Goal: Transaction & Acquisition: Purchase product/service

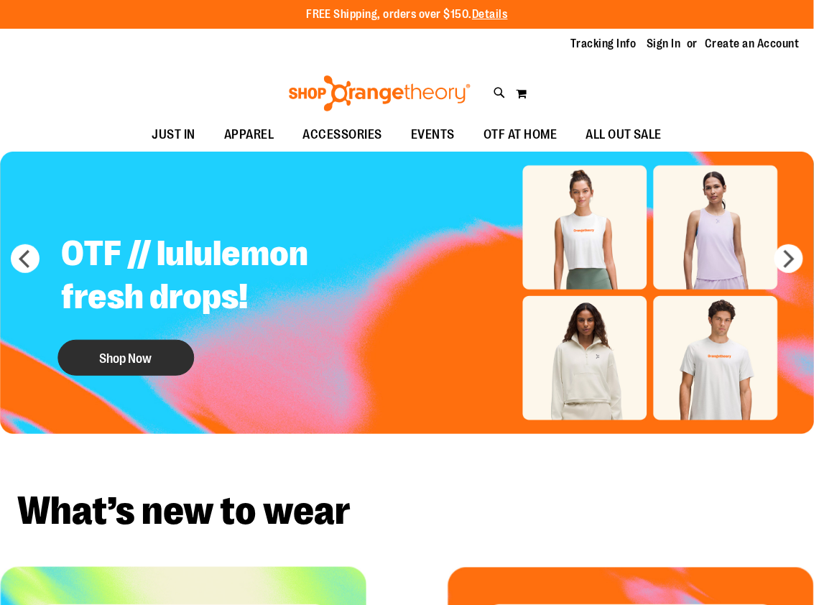
type input "**********"
click at [118, 366] on button "Shop Now" at bounding box center [125, 358] width 136 height 36
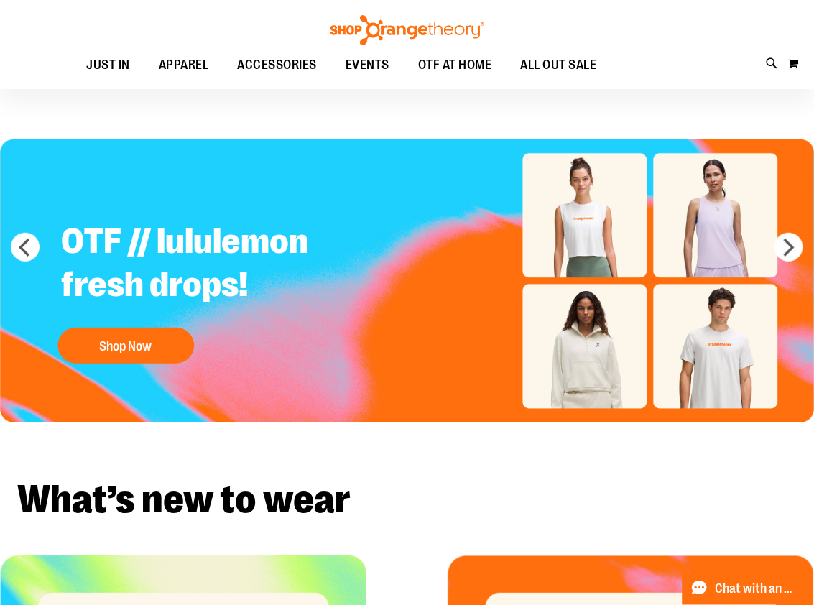
scroll to position [19, 0]
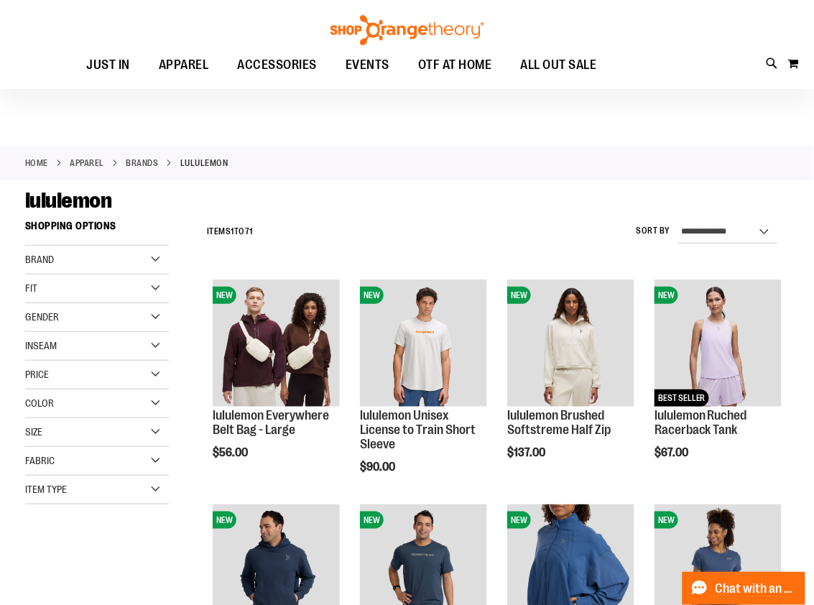
scroll to position [14, 0]
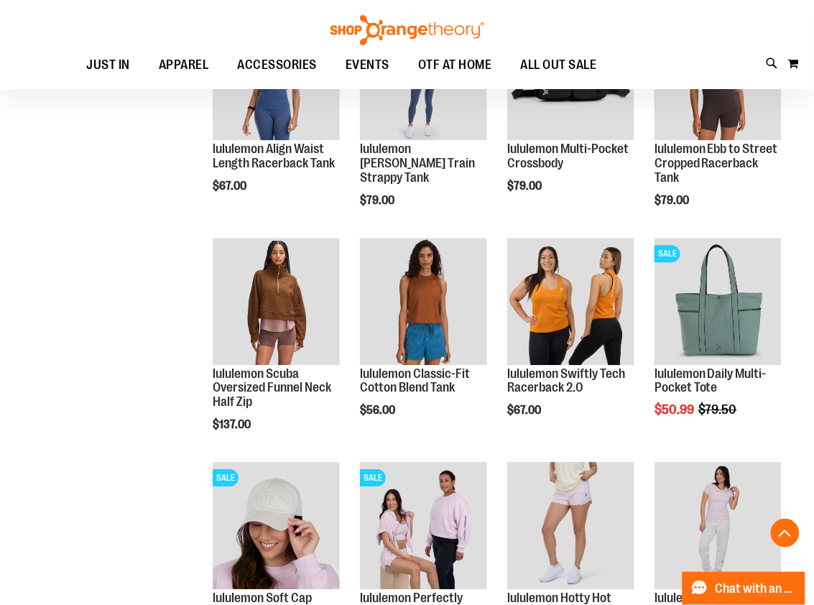
scroll to position [729, 0]
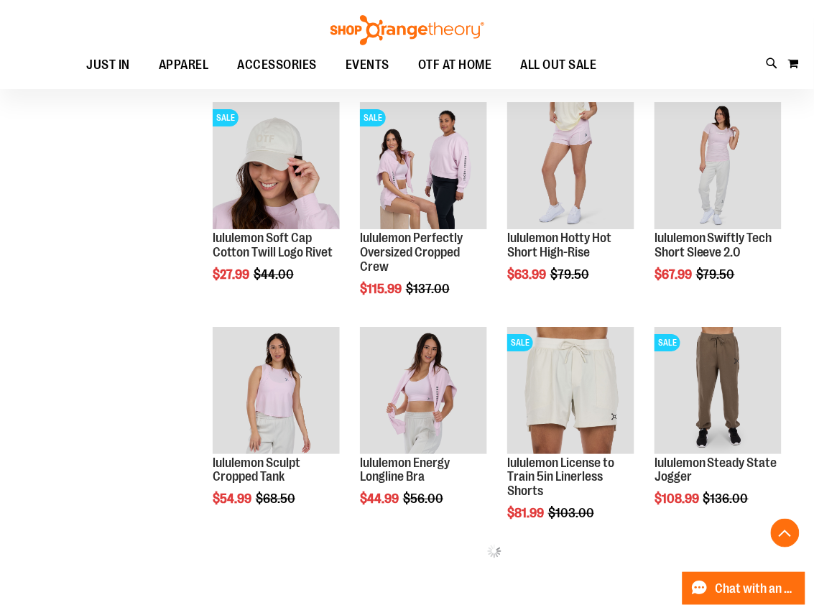
scroll to position [1099, 0]
